Goal: Information Seeking & Learning: Learn about a topic

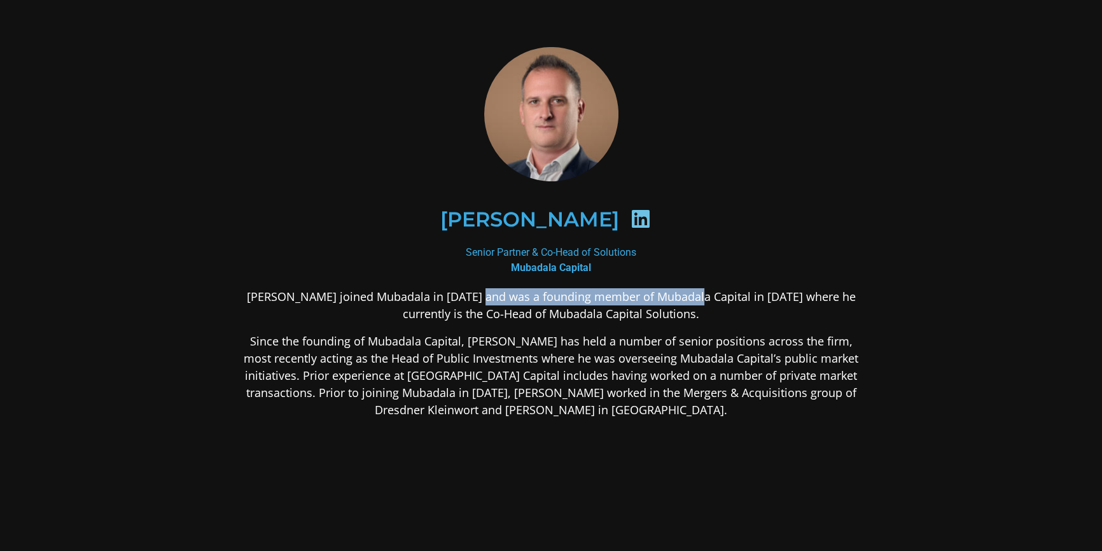
drag, startPoint x: 484, startPoint y: 297, endPoint x: 693, endPoint y: 295, distance: 208.7
click at [693, 295] on p "[PERSON_NAME] joined Mubadala in [DATE] and was a founding member of Mubadala C…" at bounding box center [551, 305] width 618 height 34
click at [698, 363] on body "[PERSON_NAME] Senior Partner & Co-Head of Solutions Mubadala Capital [PERSON_NA…" at bounding box center [551, 333] width 1102 height 667
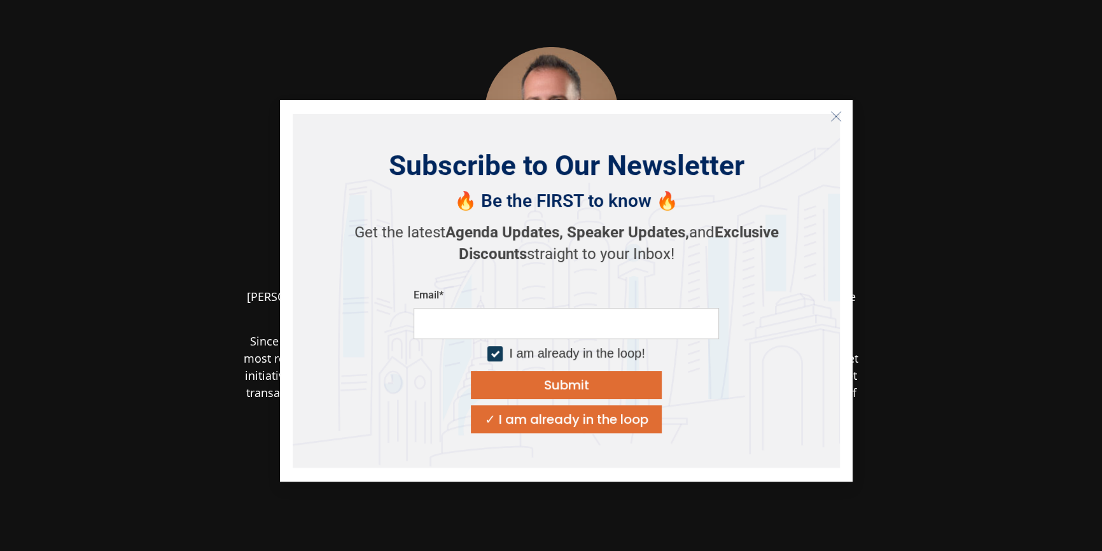
click at [834, 115] on icon "Close" at bounding box center [835, 116] width 11 height 11
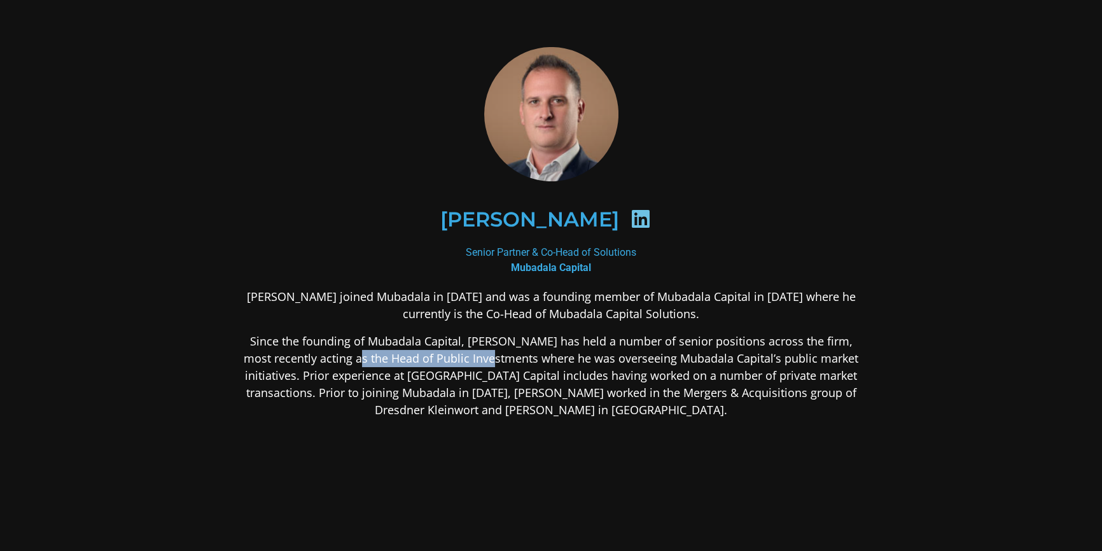
drag, startPoint x: 420, startPoint y: 356, endPoint x: 522, endPoint y: 354, distance: 101.8
click at [522, 354] on p "Since the founding of Mubadala Capital, [PERSON_NAME] has held a number of seni…" at bounding box center [551, 376] width 618 height 86
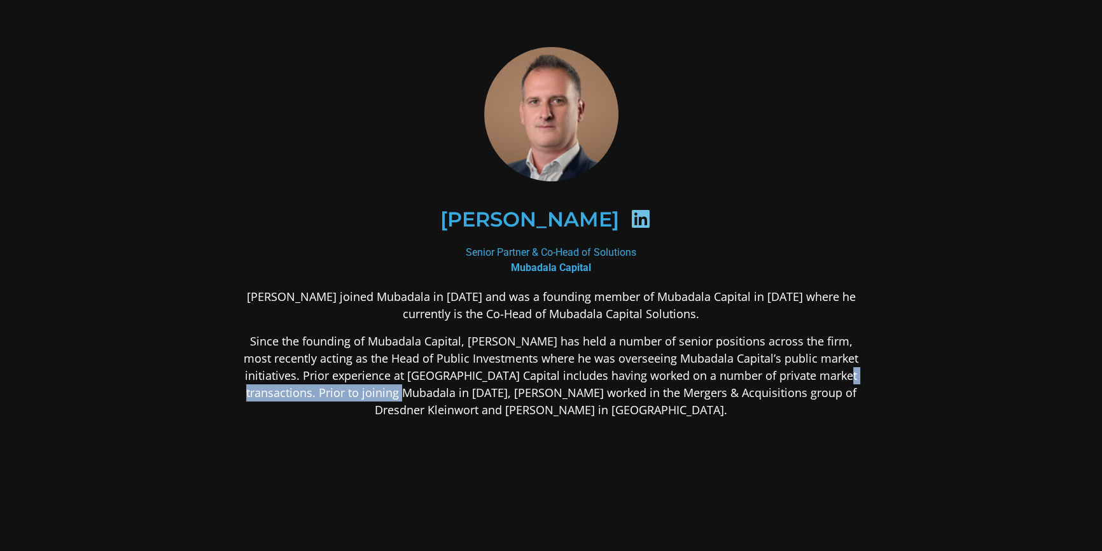
drag, startPoint x: 325, startPoint y: 391, endPoint x: 496, endPoint y: 391, distance: 171.8
click at [496, 391] on p "Since the founding of Mubadala Capital, [PERSON_NAME] has held a number of seni…" at bounding box center [551, 376] width 618 height 86
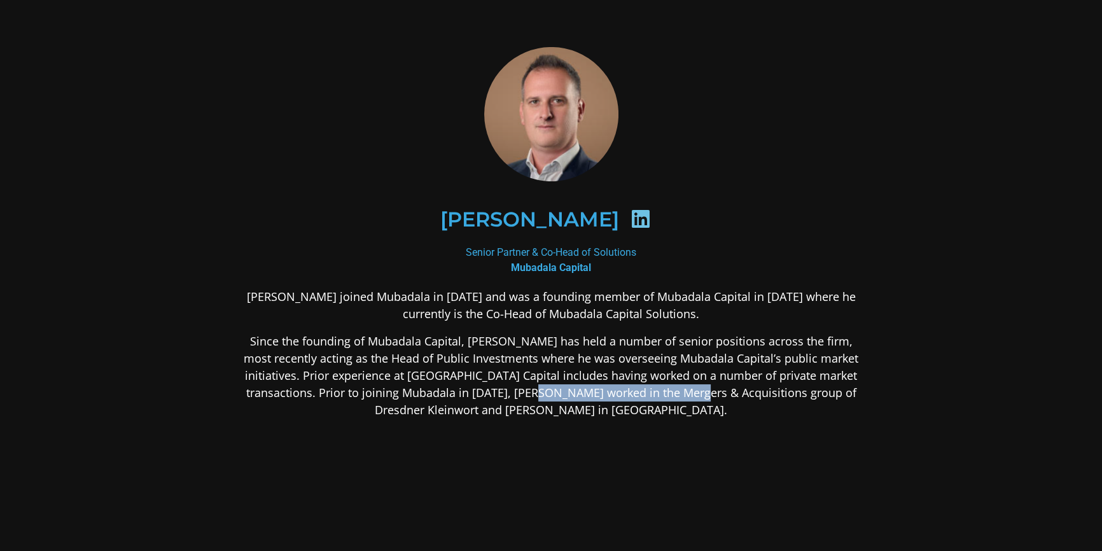
drag, startPoint x: 790, startPoint y: 390, endPoint x: 638, endPoint y: 391, distance: 152.1
click at [638, 391] on p "Since the founding of Mubadala Capital, [PERSON_NAME] has held a number of seni…" at bounding box center [551, 376] width 618 height 86
click at [578, 374] on p "Since the founding of Mubadala Capital, [PERSON_NAME] has held a number of seni…" at bounding box center [551, 376] width 618 height 86
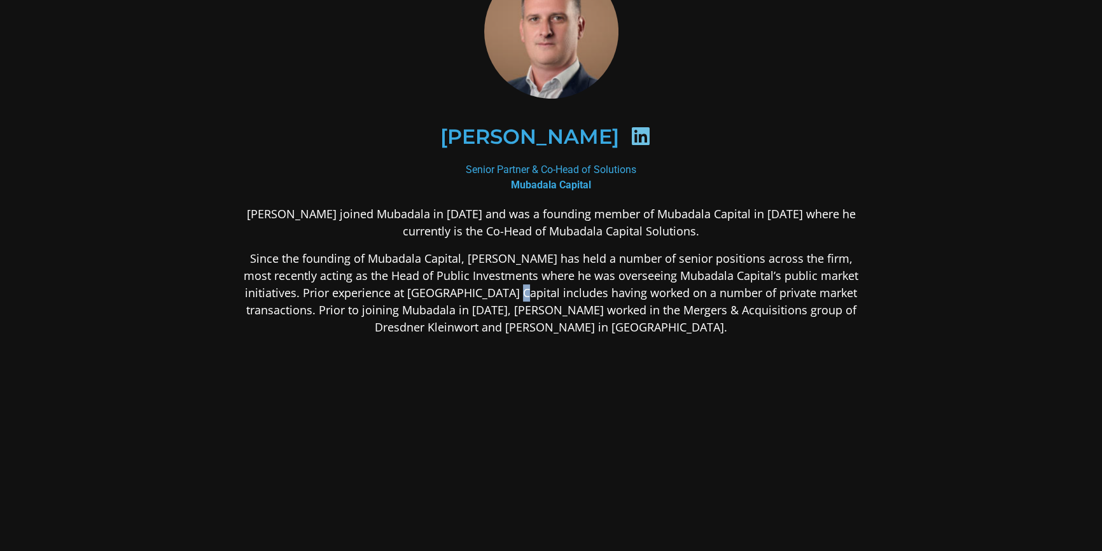
scroll to position [115, 0]
